Goal: Find specific page/section: Find specific page/section

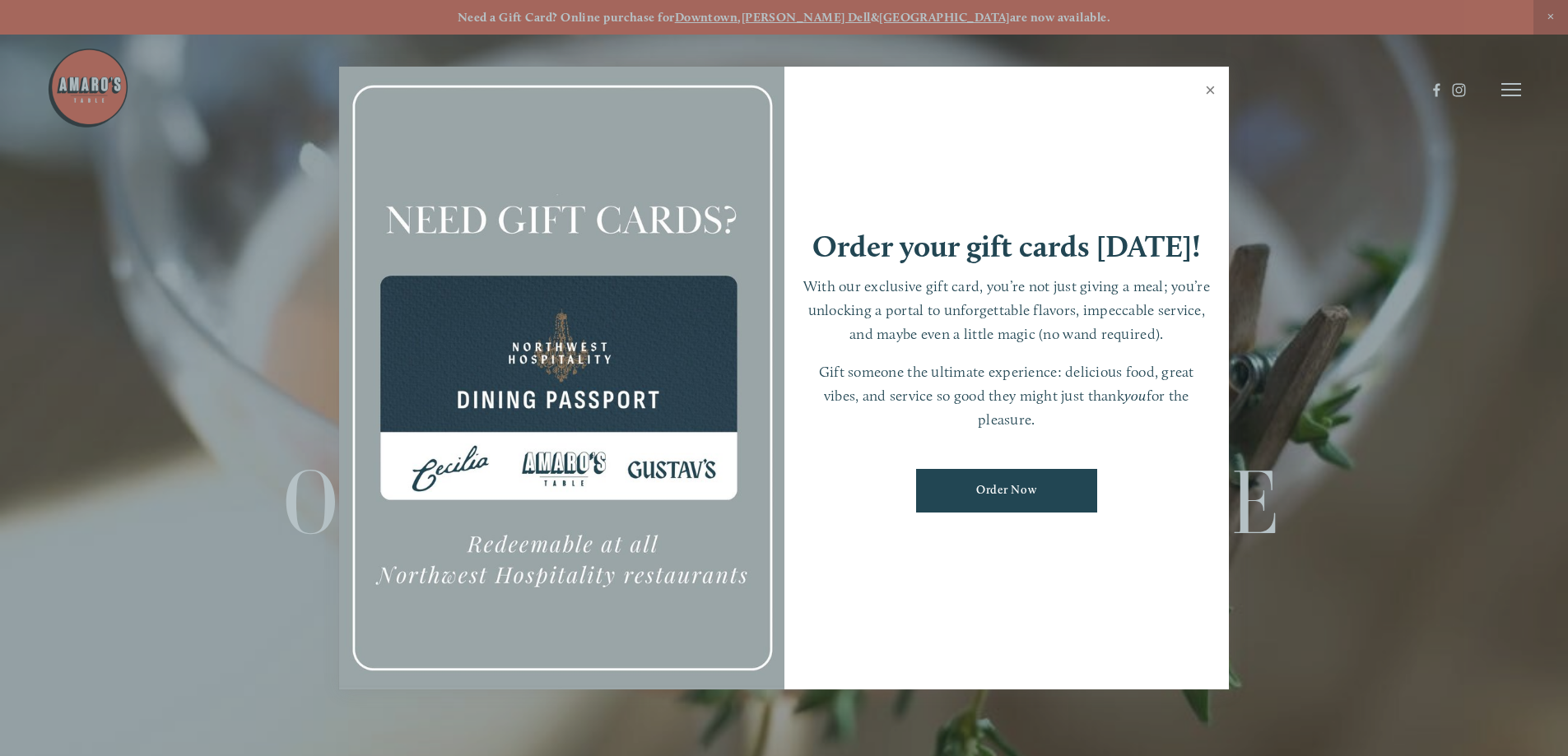
click at [1213, 87] on link "Close" at bounding box center [1210, 92] width 32 height 46
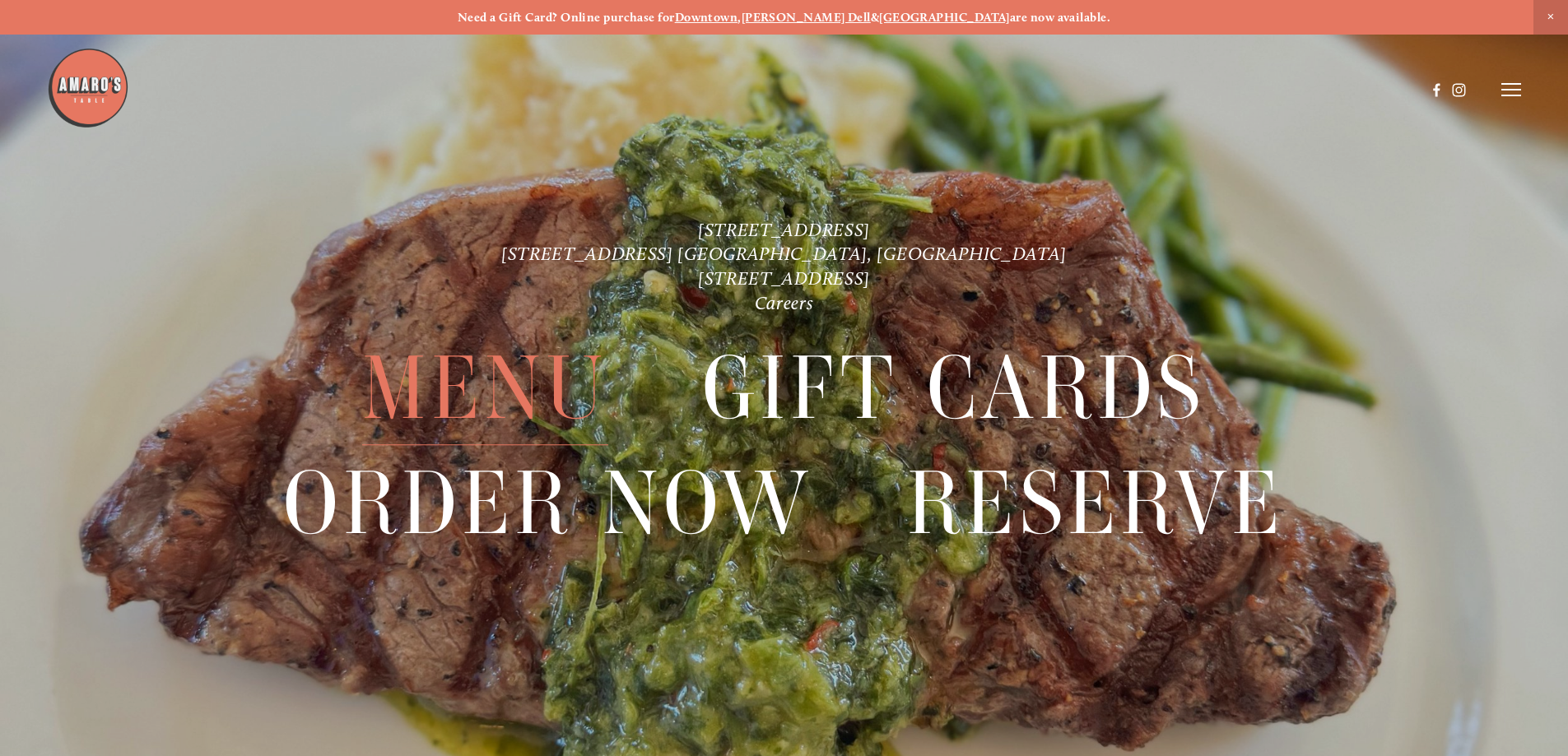
click at [447, 376] on span "Menu" at bounding box center [484, 389] width 245 height 114
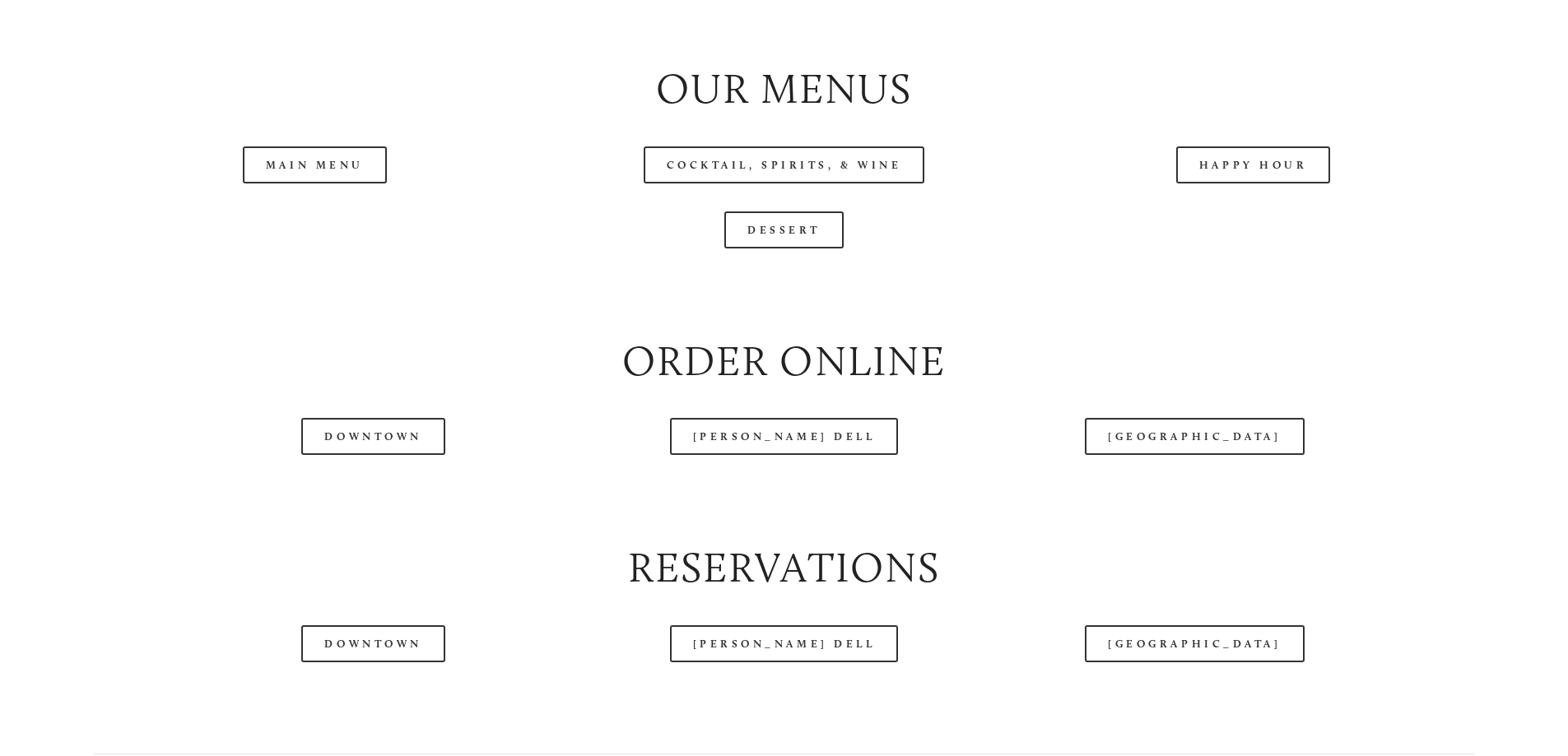
scroll to position [1891, 0]
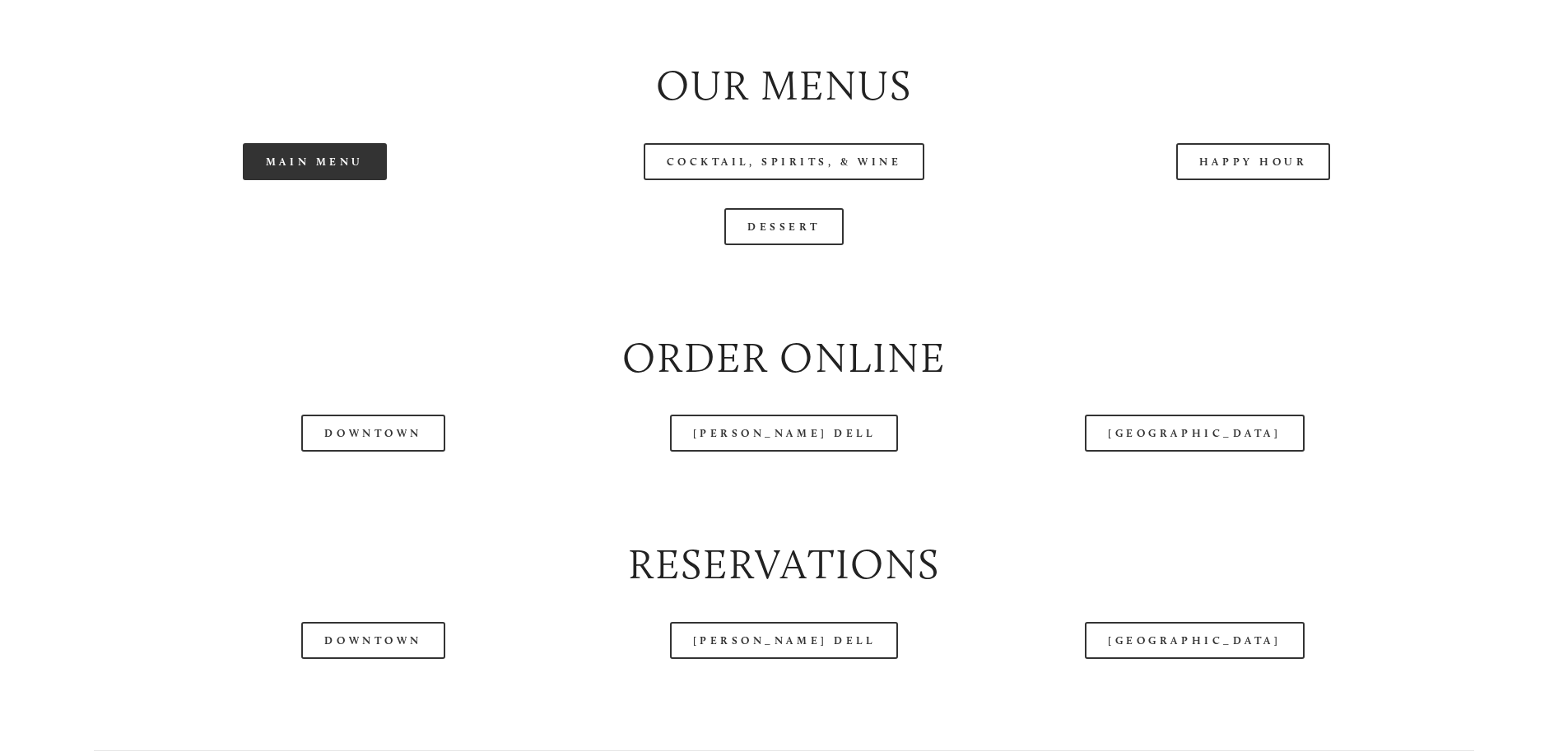
click at [287, 180] on link "Main Menu" at bounding box center [314, 162] width 144 height 37
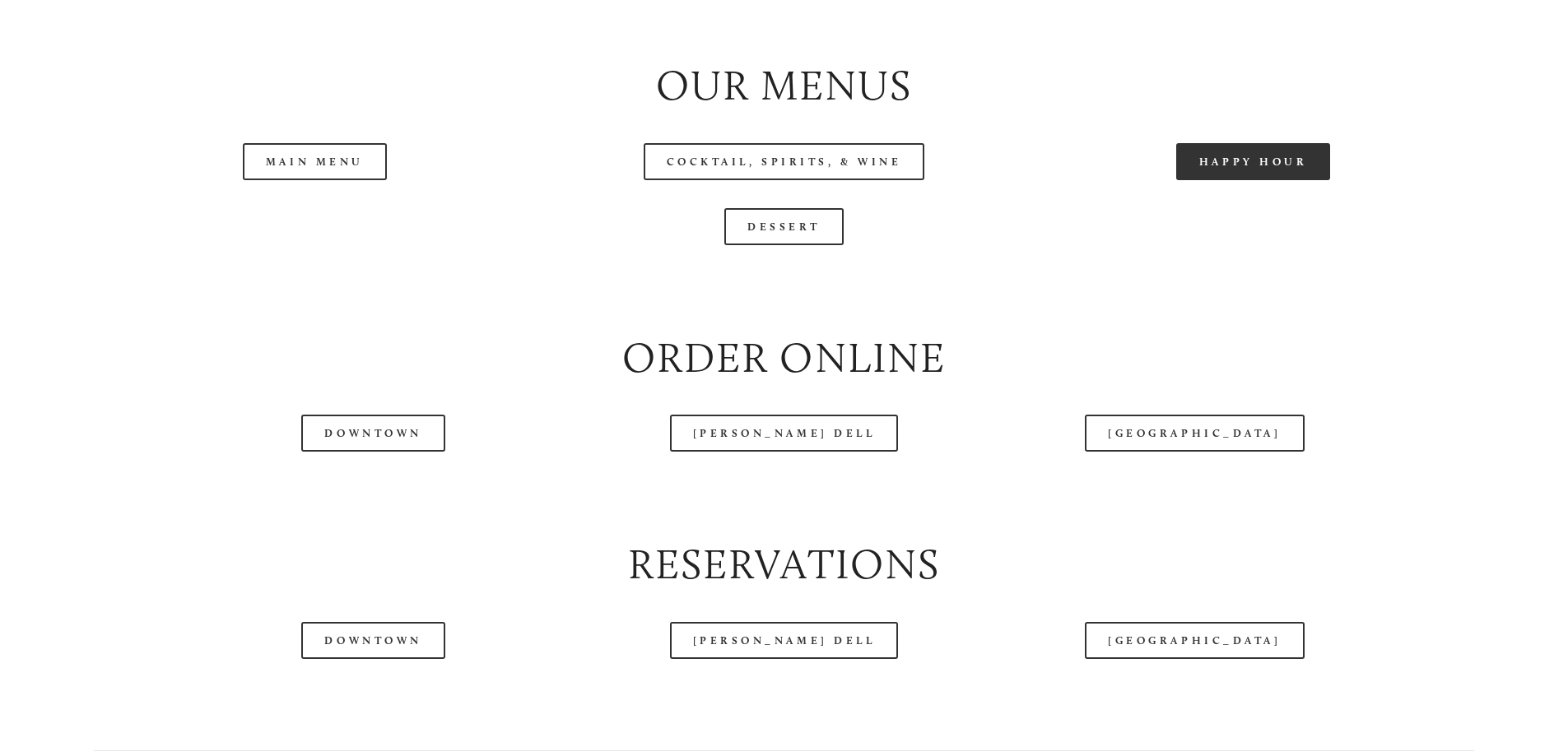
click at [1254, 180] on link "Happy Hour" at bounding box center [1253, 162] width 154 height 37
